Goal: Communication & Community: Answer question/provide support

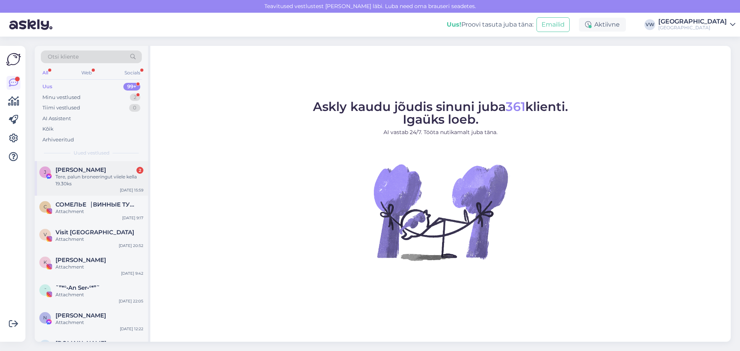
click at [107, 175] on div "Tere, palun broneeringut viiele kella 19.30ks" at bounding box center [99, 180] width 88 height 14
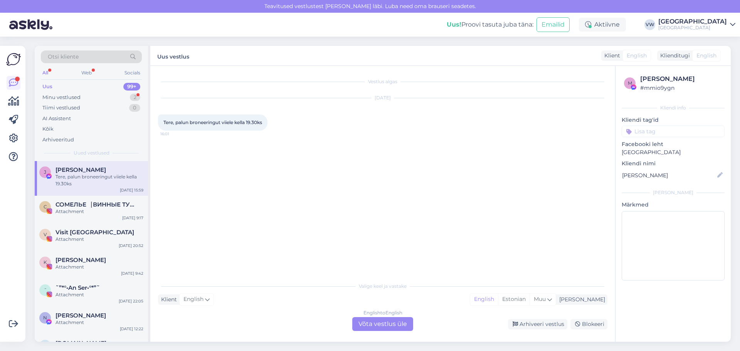
click at [390, 323] on div "English to English Võta vestlus üle" at bounding box center [382, 324] width 61 height 14
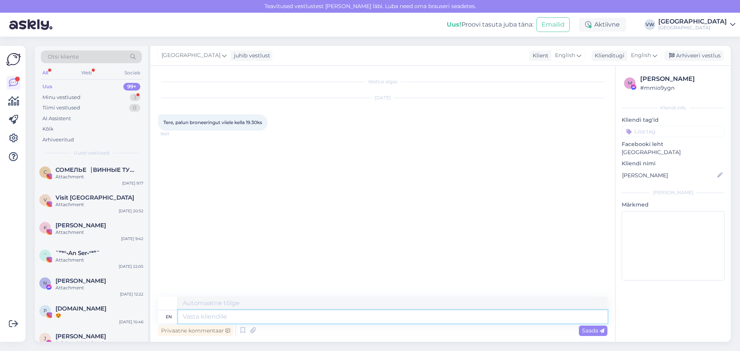
click at [357, 316] on textarea at bounding box center [392, 316] width 429 height 13
click at [351, 303] on textarea at bounding box center [392, 303] width 429 height 13
click at [587, 328] on span "Saada" at bounding box center [593, 330] width 22 height 7
click at [438, 306] on textarea "Kinnitan tänaseks Teie broneeringu [PERSON_NAME] 19:30 viiele inimesele!" at bounding box center [392, 303] width 429 height 13
type textarea "Kinnitan tänaseks Teie broneeringu [PERSON_NAME] 19:30 viiele inimesele:)"
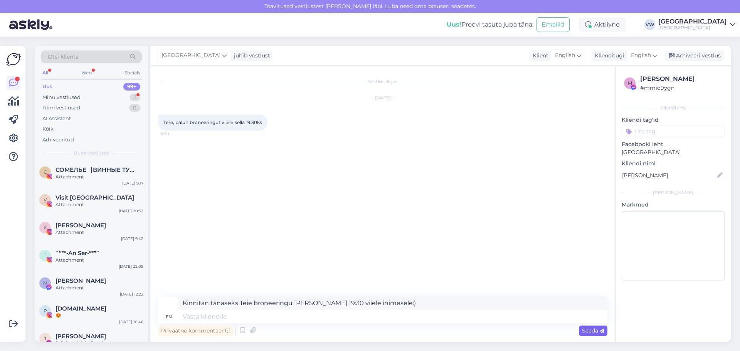
click at [588, 330] on span "Saada" at bounding box center [593, 330] width 22 height 7
click at [377, 303] on textarea "Kinnitan tänaseks Teie broneeringu [PERSON_NAME] 19:30 viiele inimesele:)" at bounding box center [392, 303] width 429 height 13
drag, startPoint x: 377, startPoint y: 303, endPoint x: 189, endPoint y: 304, distance: 187.7
click at [189, 304] on textarea "Kinnitan tänaseks Teie broneeringu [PERSON_NAME] 19:30 viiele inimesele:)" at bounding box center [392, 303] width 429 height 13
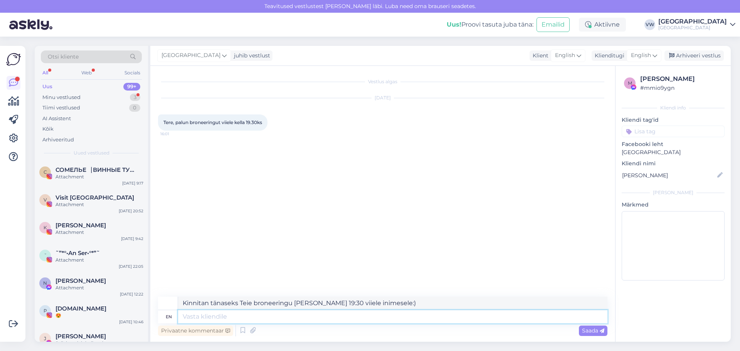
click at [231, 314] on textarea at bounding box center [392, 316] width 429 height 13
paste textarea "Kinnitan tänaseks Teie broneeringu [PERSON_NAME] 19:30 viiele inimesele:)"
type textarea "Kinnitan tänaseks Teie broneeringu [PERSON_NAME] 19:30 viiele inimesele:)"
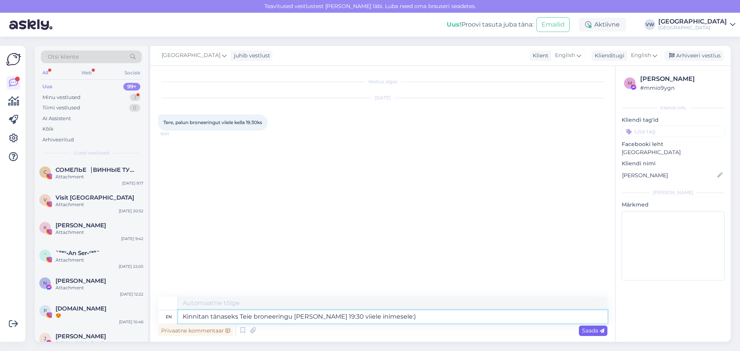
type textarea "Kinnitan tänaseks Teie broneeringu [PERSON_NAME] 19:30 viiele inimesele:)"
click at [583, 331] on span "Saada" at bounding box center [593, 330] width 22 height 7
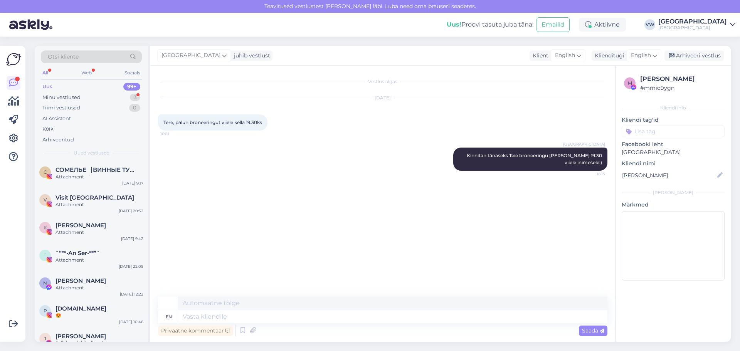
drag, startPoint x: 708, startPoint y: 79, endPoint x: 642, endPoint y: 82, distance: 66.0
click at [642, 82] on div "[PERSON_NAME]" at bounding box center [681, 78] width 82 height 9
copy div "[PERSON_NAME]"
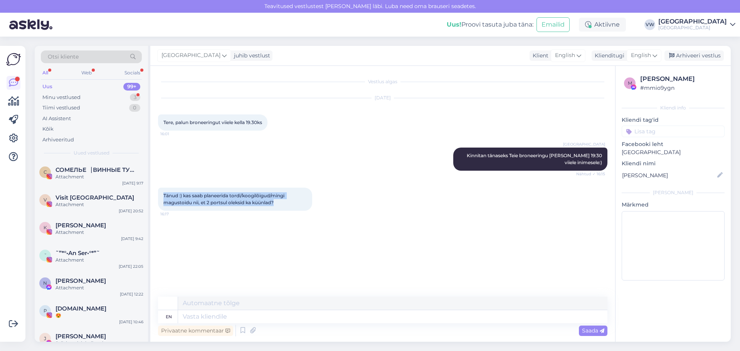
drag, startPoint x: 162, startPoint y: 195, endPoint x: 276, endPoint y: 205, distance: 115.0
click at [276, 205] on div "Tänud :) kas saab planeerida tordi/koogilõigud/mingi magustoidu nii, et 2 ports…" at bounding box center [235, 199] width 154 height 23
copy span "Tänud :) kas saab planeerida tordi/koogilõigud/mingi magustoidu nii, et 2 ports…"
click at [275, 316] on textarea at bounding box center [392, 316] width 429 height 13
type textarea "K"
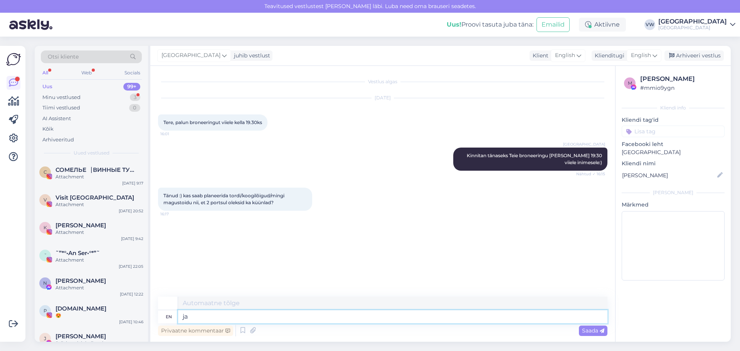
type textarea "j"
type textarea "Saab ikka, [PERSON_NAME] info teenindajatele edasi."
click at [592, 333] on span "Saada" at bounding box center [593, 330] width 22 height 7
